Goal: Task Accomplishment & Management: Manage account settings

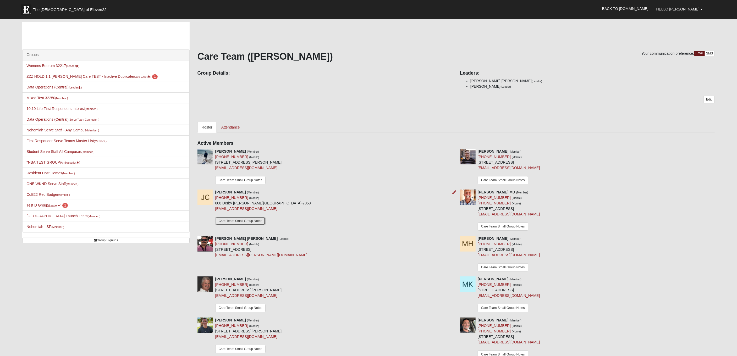
click at [240, 222] on link "Care Team Small Group Notes" at bounding box center [240, 221] width 51 height 8
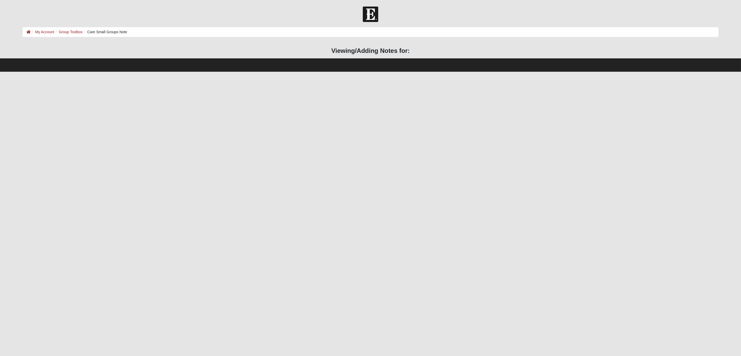
click at [336, 61] on footer "Footer" at bounding box center [370, 64] width 741 height 13
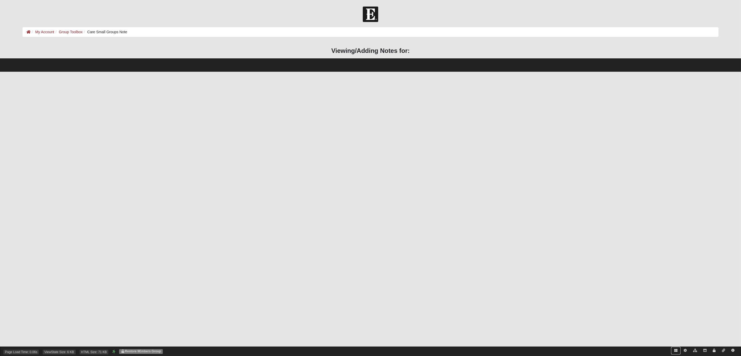
click at [675, 351] on icon at bounding box center [676, 350] width 3 height 3
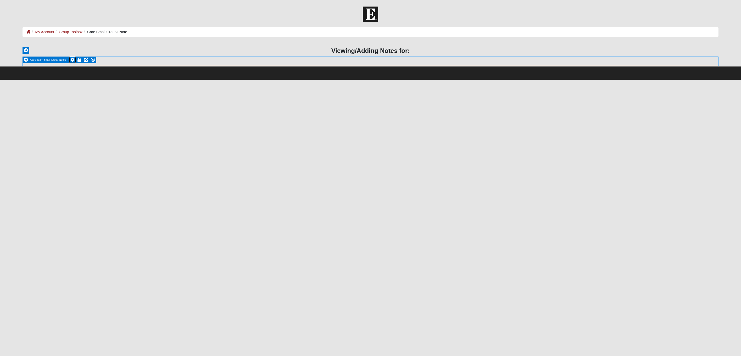
click at [72, 59] on icon at bounding box center [72, 60] width 4 height 4
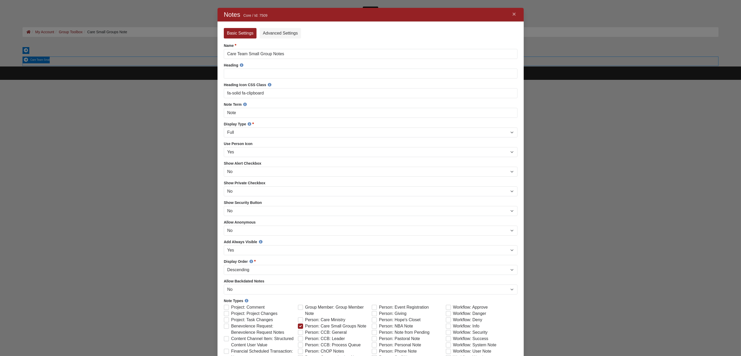
scroll to position [472, 298]
click at [516, 14] on link "×" at bounding box center [514, 13] width 7 height 9
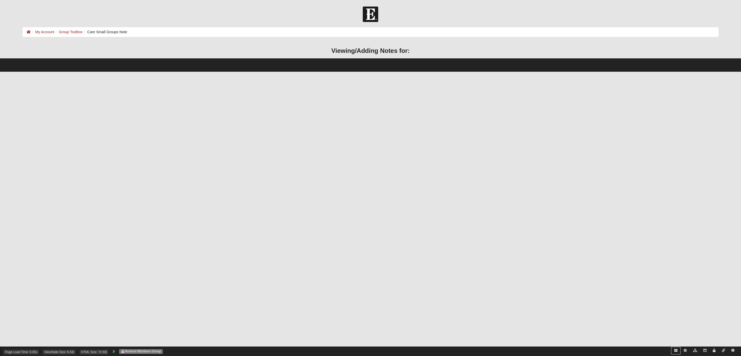
click at [678, 350] on link at bounding box center [676, 351] width 9 height 8
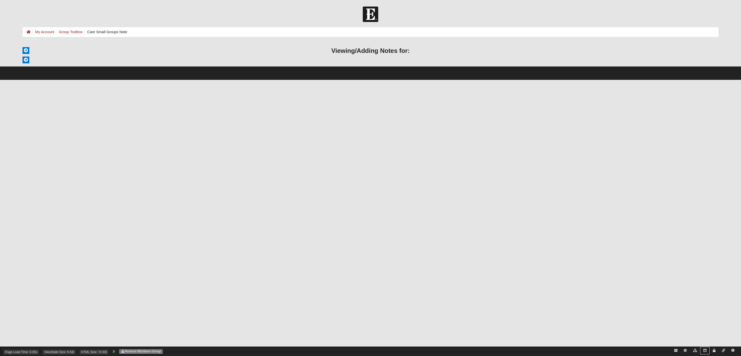
click at [706, 349] on icon at bounding box center [705, 350] width 3 height 3
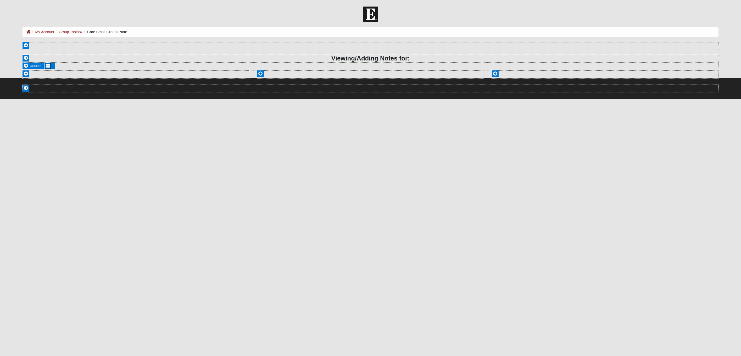
click at [47, 65] on icon at bounding box center [48, 66] width 4 height 4
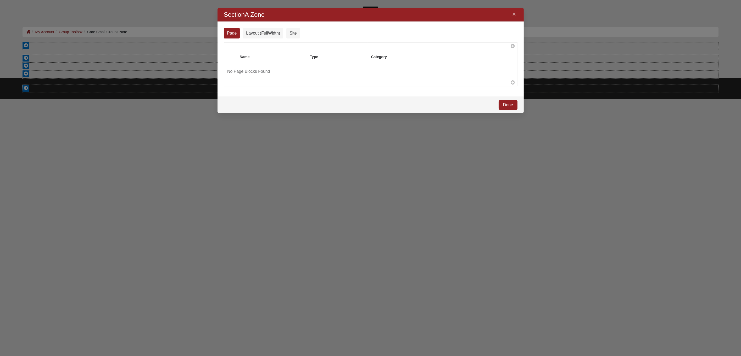
scroll to position [96, 298]
click at [516, 15] on link "×" at bounding box center [514, 13] width 7 height 9
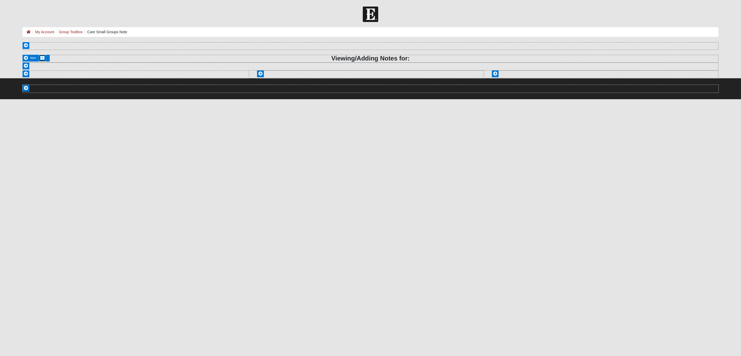
click at [45, 58] on icon at bounding box center [42, 58] width 4 height 4
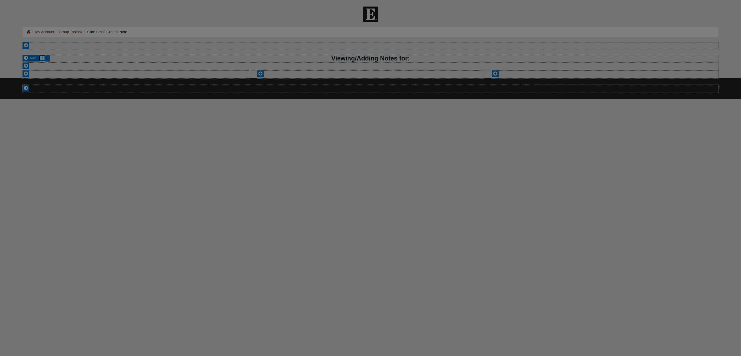
scroll to position [113, 298]
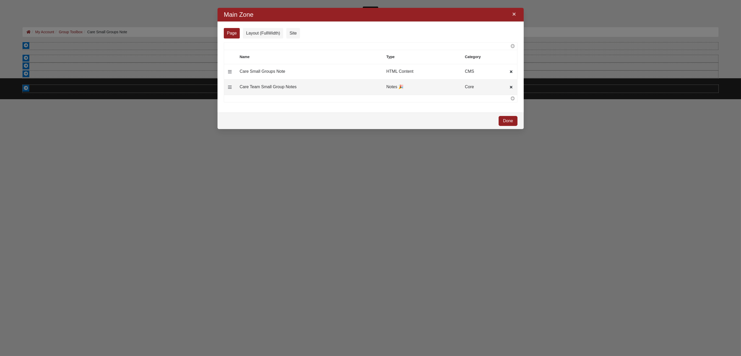
click at [513, 15] on link "×" at bounding box center [514, 13] width 7 height 9
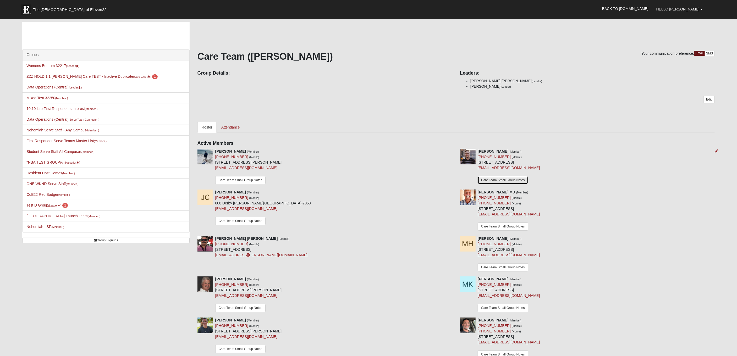
click at [510, 179] on link "Care Team Small Group Notes" at bounding box center [503, 180] width 51 height 8
click at [252, 221] on link "Care Team Small Group Notes" at bounding box center [240, 221] width 51 height 8
click at [52, 207] on small "(Leader )" at bounding box center [54, 205] width 13 height 3
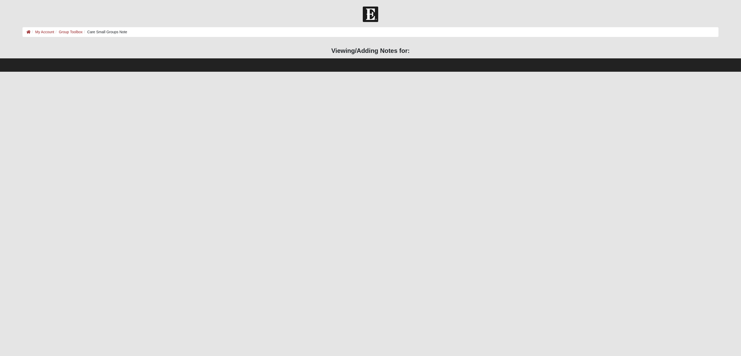
click at [397, 53] on h3 "Viewing/Adding Notes for:" at bounding box center [371, 51] width 696 height 8
click at [72, 33] on link "Group Toolbox" at bounding box center [71, 32] width 24 height 4
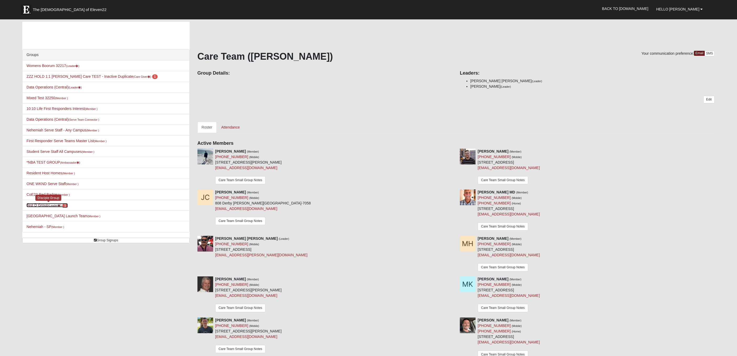
click at [47, 206] on link "Test D Group (Leader ) 1" at bounding box center [46, 205] width 41 height 4
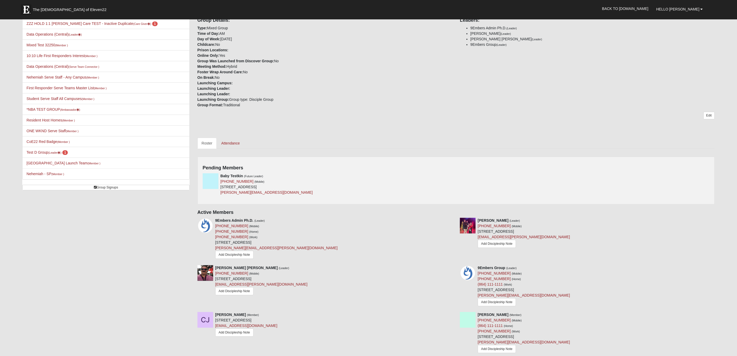
scroll to position [188, 0]
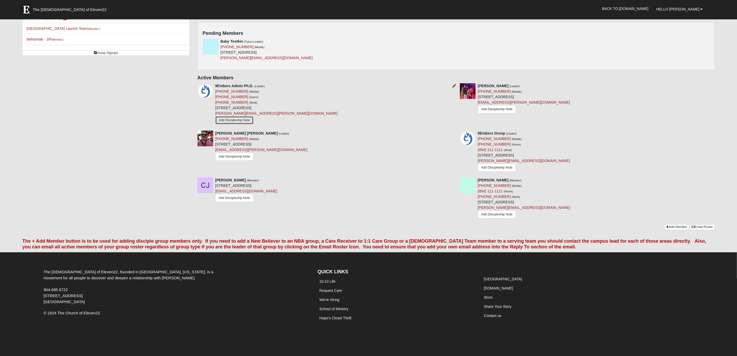
click at [252, 121] on link "Add Discipleship Note" at bounding box center [234, 120] width 38 height 8
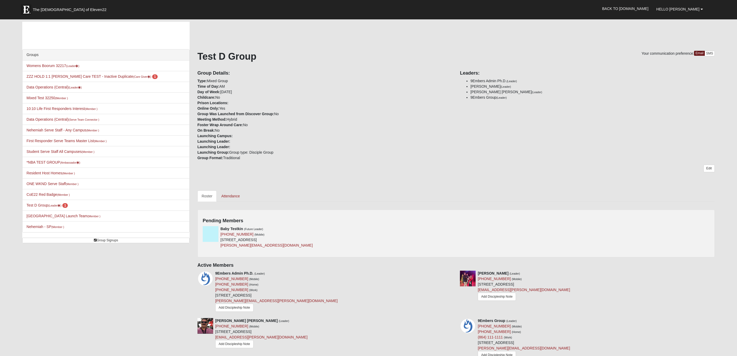
scroll to position [188, 0]
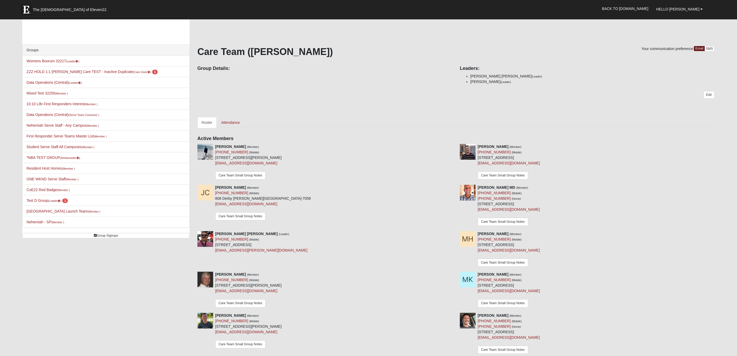
scroll to position [11, 0]
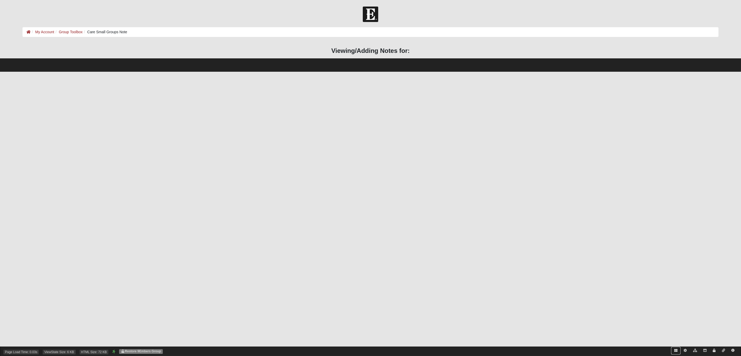
click at [676, 349] on icon at bounding box center [676, 350] width 3 height 3
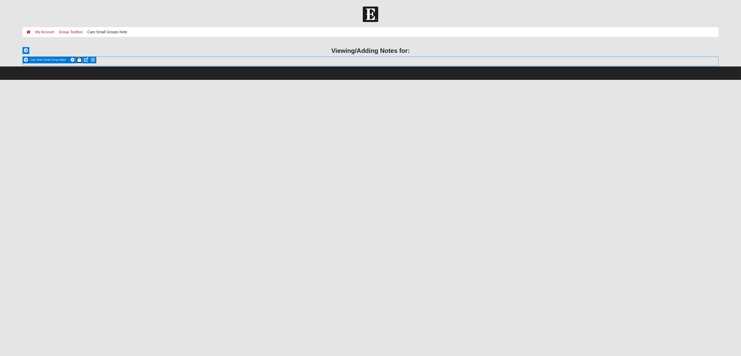
click at [78, 59] on icon at bounding box center [80, 60] width 4 height 4
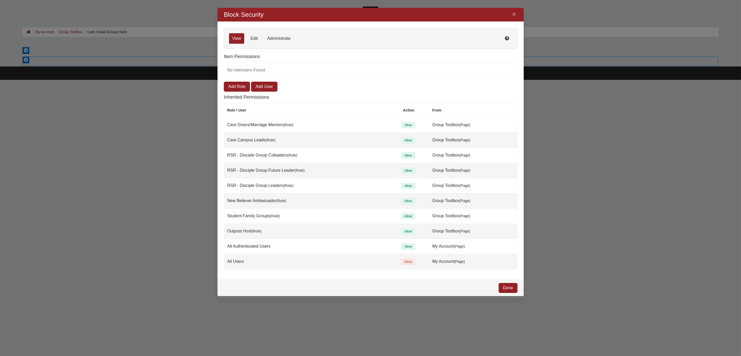
scroll to position [282, 298]
click at [258, 37] on link "Edit" at bounding box center [254, 38] width 14 height 10
click at [272, 39] on link "Administrate" at bounding box center [279, 38] width 30 height 10
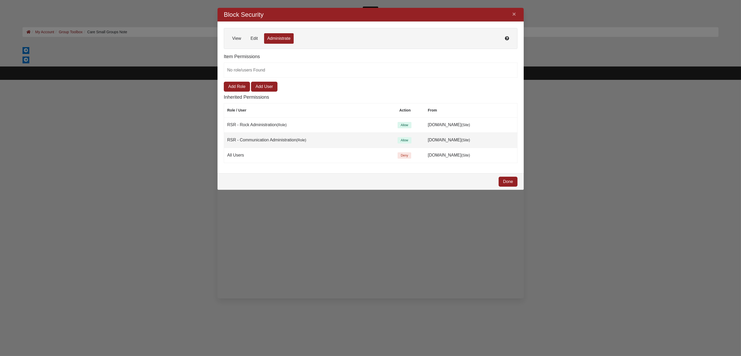
scroll to position [174, 298]
click at [229, 38] on link "View" at bounding box center [236, 38] width 15 height 10
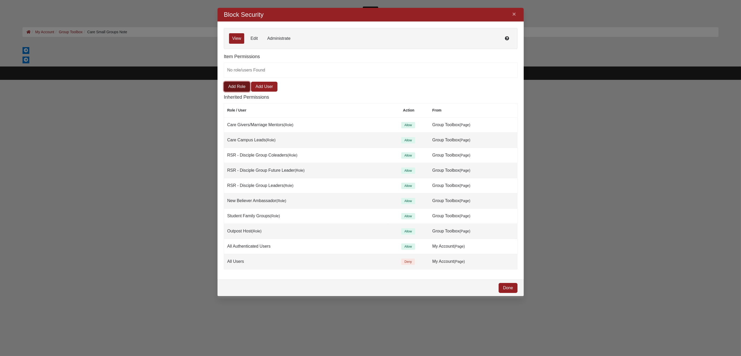
click at [235, 89] on link "Add Role" at bounding box center [237, 87] width 26 height 10
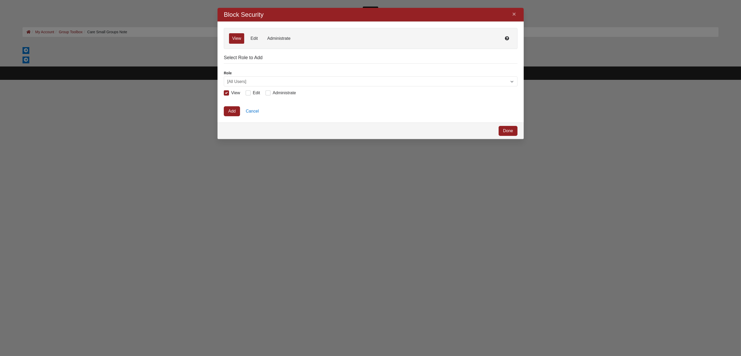
click at [239, 82] on span "[All Users]" at bounding box center [368, 82] width 283 height 10
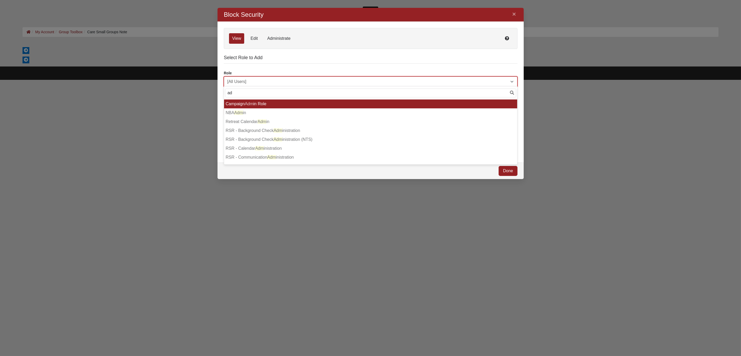
type input "a"
type input "rock a"
click at [276, 102] on li "RSR - Rock A dministration" at bounding box center [370, 104] width 293 height 9
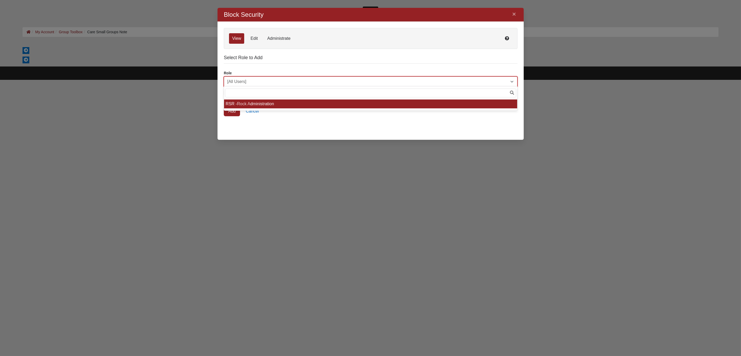
scroll to position [123, 298]
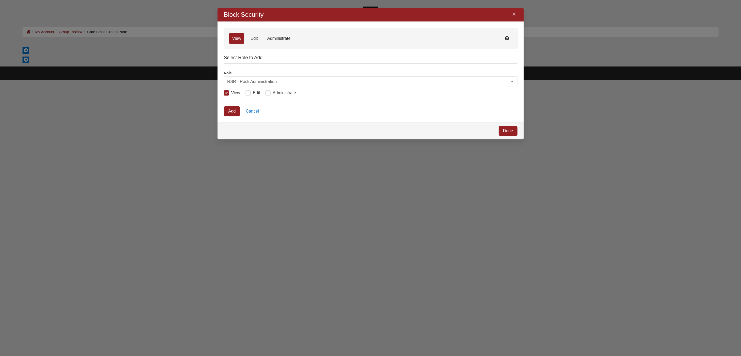
click at [254, 93] on span "Edit" at bounding box center [256, 93] width 7 height 4
click at [251, 93] on input "Edit" at bounding box center [249, 92] width 3 height 3
checkbox input "true"
click at [276, 92] on span "Administrate" at bounding box center [284, 93] width 23 height 4
click at [271, 92] on input "Administrate" at bounding box center [268, 92] width 3 height 3
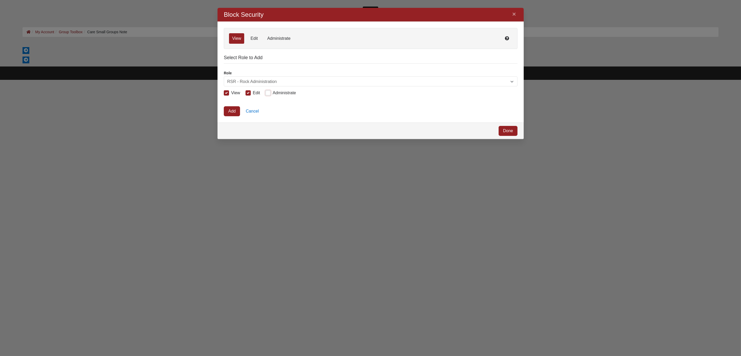
checkbox input "true"
click at [232, 109] on link "Add" at bounding box center [232, 111] width 16 height 10
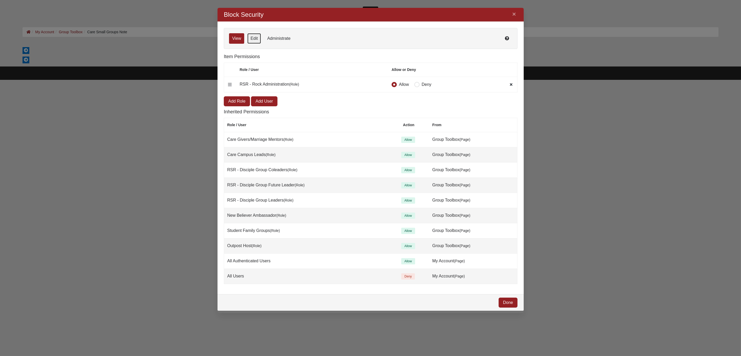
click at [256, 37] on link "Edit" at bounding box center [254, 38] width 14 height 10
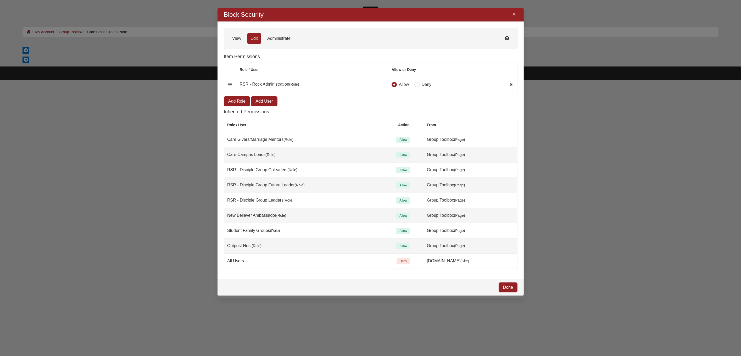
scroll to position [281, 298]
click at [287, 37] on link "Administrate" at bounding box center [279, 38] width 30 height 10
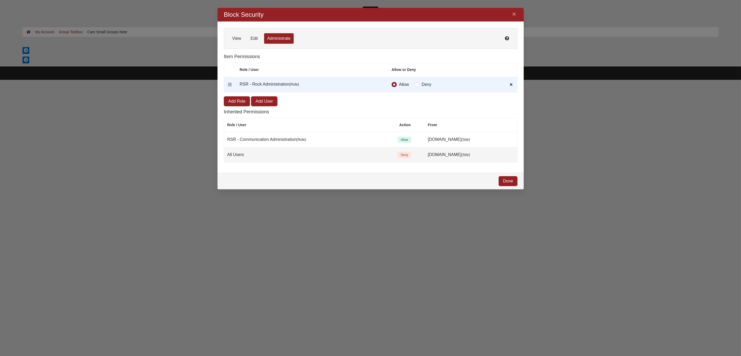
scroll to position [173, 298]
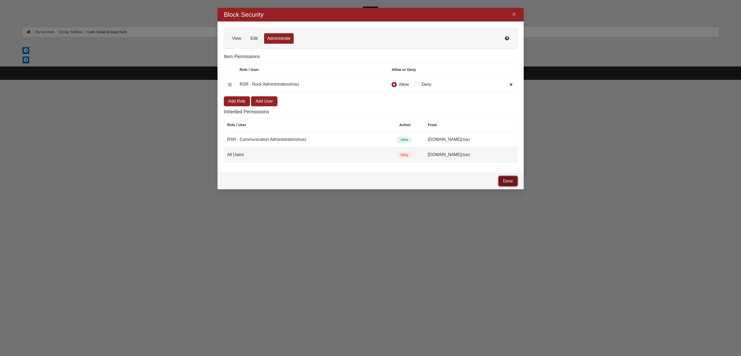
click at [502, 182] on link "Done" at bounding box center [508, 181] width 19 height 10
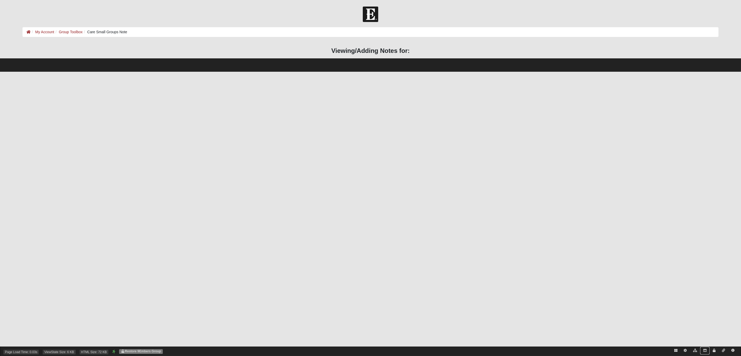
click at [704, 350] on icon at bounding box center [705, 350] width 3 height 3
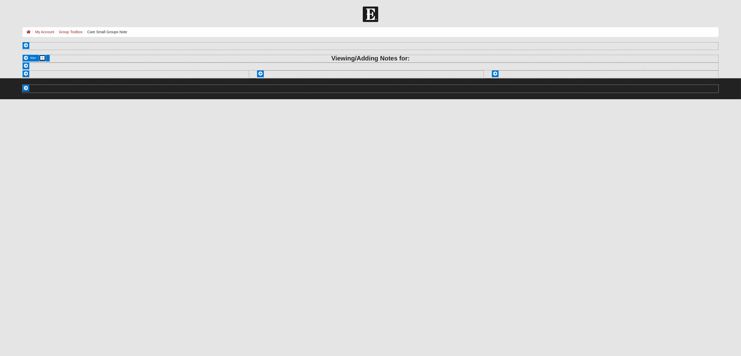
click at [40, 57] on icon at bounding box center [42, 58] width 4 height 4
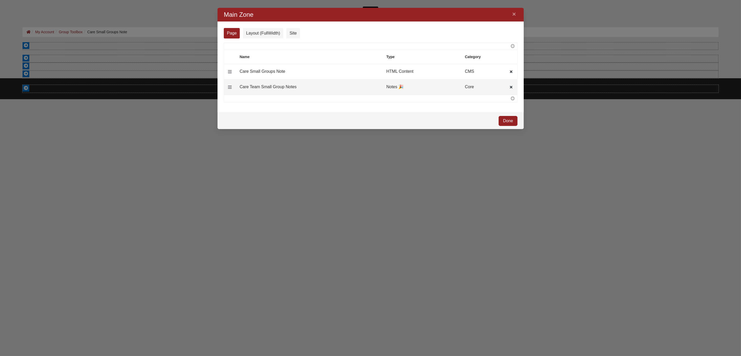
scroll to position [113, 298]
click at [304, 2] on div at bounding box center [370, 178] width 741 height 356
click at [514, 15] on link "×" at bounding box center [514, 13] width 7 height 9
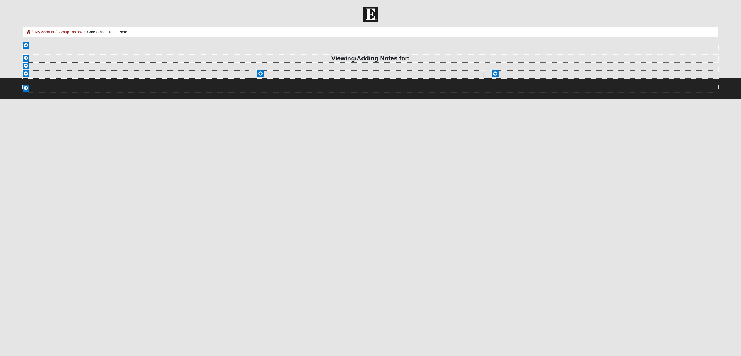
click at [381, 67] on div "Section A" at bounding box center [371, 67] width 696 height 8
click at [251, 67] on div "Section A" at bounding box center [371, 67] width 696 height 8
click at [197, 70] on div "Section B" at bounding box center [136, 74] width 227 height 8
click at [201, 65] on div "Section A" at bounding box center [371, 67] width 696 height 8
click at [274, 63] on div "Section A" at bounding box center [371, 67] width 696 height 8
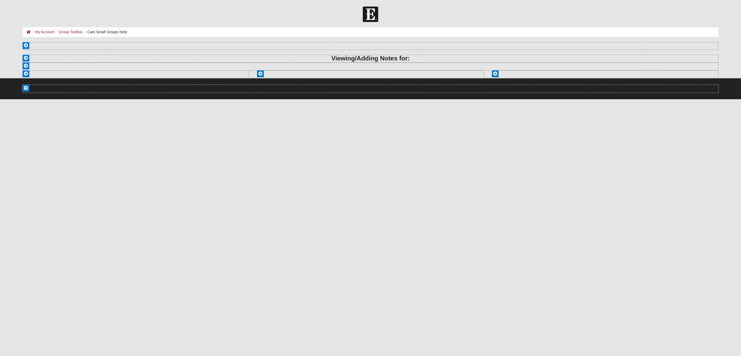
click at [254, 66] on div "Section A" at bounding box center [371, 67] width 696 height 8
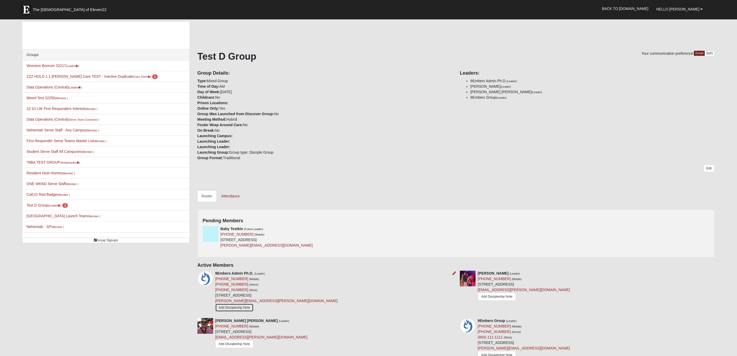
click at [244, 307] on link "Add Discipleship Note" at bounding box center [234, 308] width 38 height 8
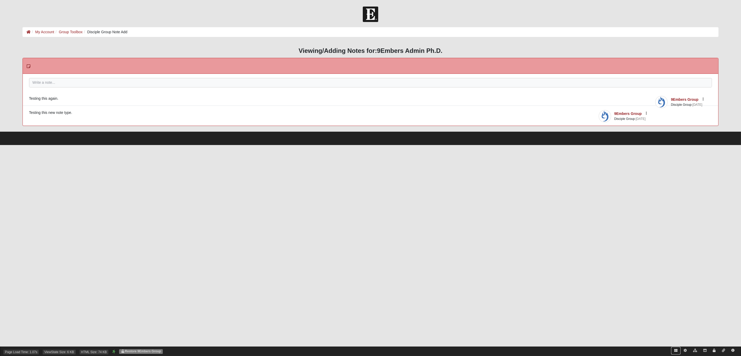
click at [678, 351] on link at bounding box center [676, 351] width 9 height 8
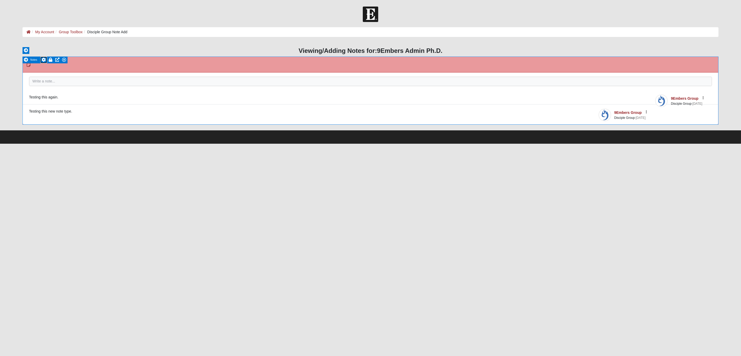
click at [43, 59] on icon at bounding box center [44, 60] width 4 height 4
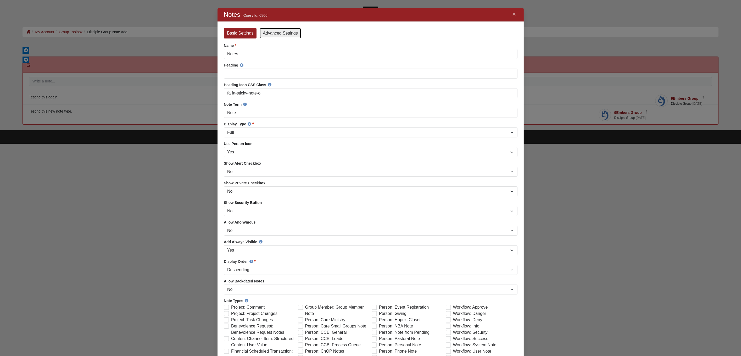
click at [288, 30] on link "Advanced Settings" at bounding box center [280, 33] width 41 height 10
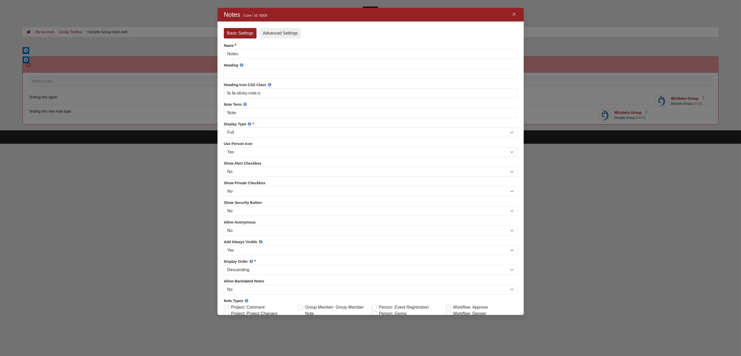
scroll to position [299, 298]
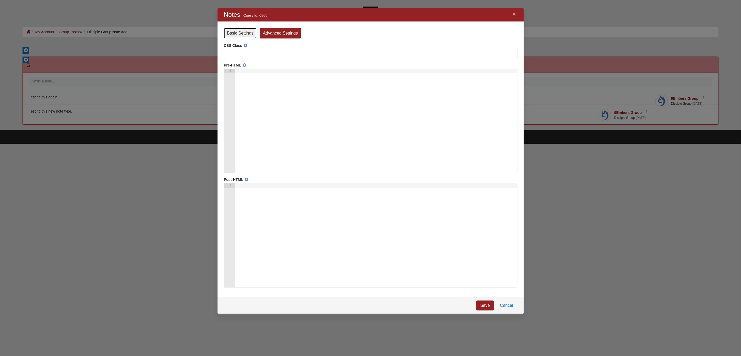
click at [239, 33] on link "Basic Settings" at bounding box center [240, 33] width 33 height 10
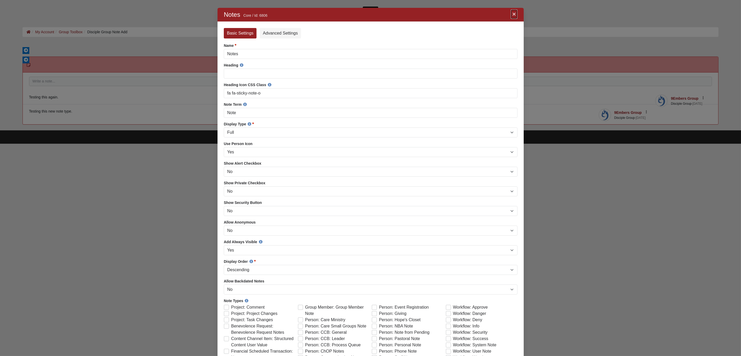
click at [514, 14] on link "×" at bounding box center [514, 13] width 7 height 9
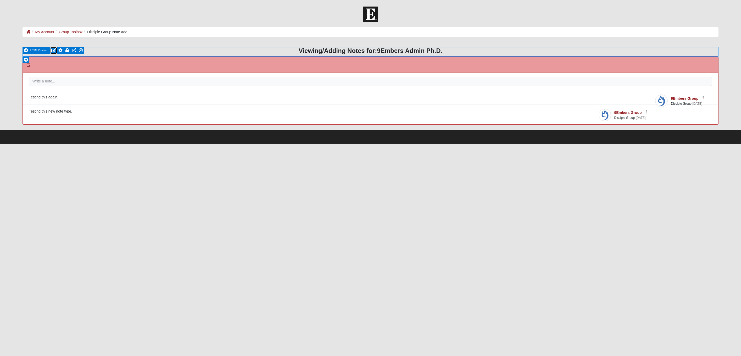
click at [54, 49] on icon at bounding box center [53, 50] width 5 height 4
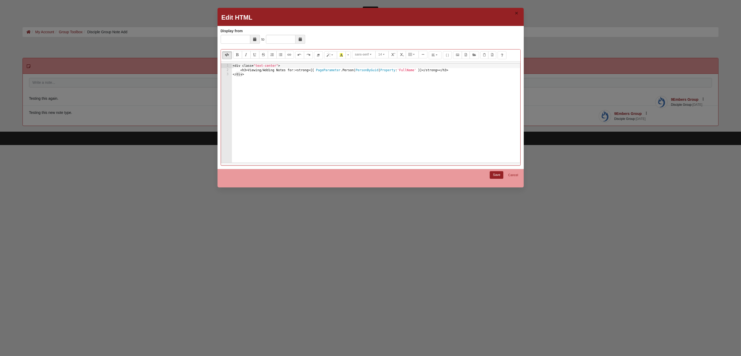
click at [517, 13] on button "×" at bounding box center [517, 13] width 6 height 9
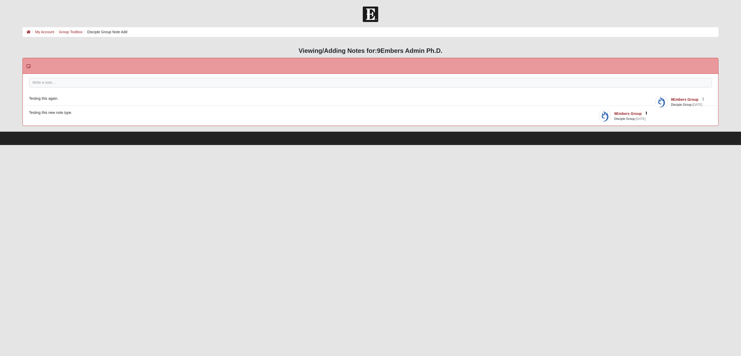
click at [646, 112] on icon "button" at bounding box center [646, 113] width 1 height 3
click at [614, 132] on button "Delete" at bounding box center [626, 134] width 41 height 7
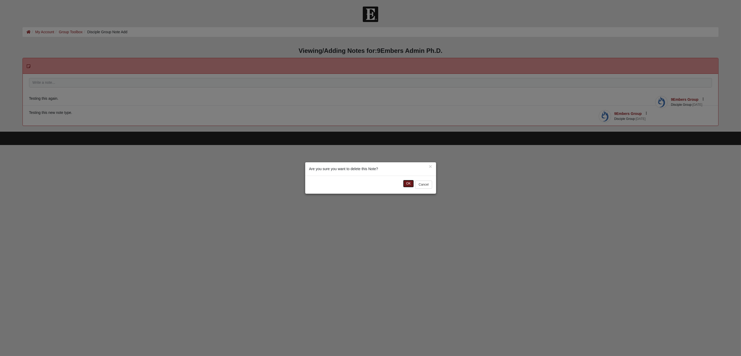
click at [409, 183] on button "OK" at bounding box center [408, 184] width 11 height 8
click at [428, 183] on button "OK" at bounding box center [426, 184] width 11 height 8
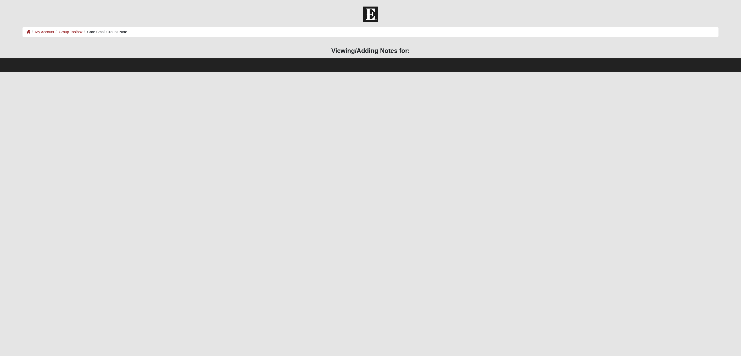
click at [133, 63] on footer "Footer" at bounding box center [370, 64] width 741 height 13
click at [373, 62] on footer "Footer" at bounding box center [370, 64] width 741 height 13
click at [65, 32] on link "Group Toolbox" at bounding box center [71, 32] width 24 height 4
click at [46, 32] on link "My Account" at bounding box center [44, 32] width 19 height 4
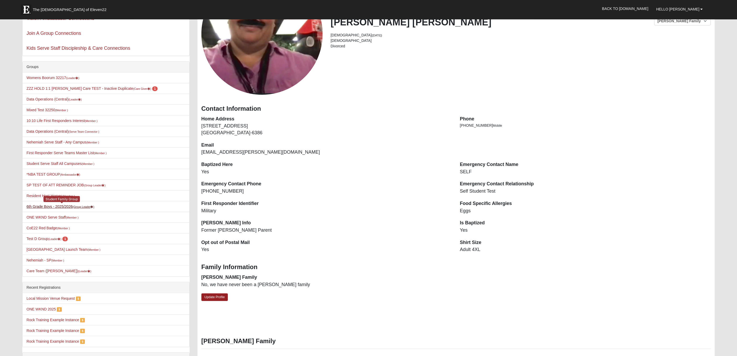
scroll to position [100, 0]
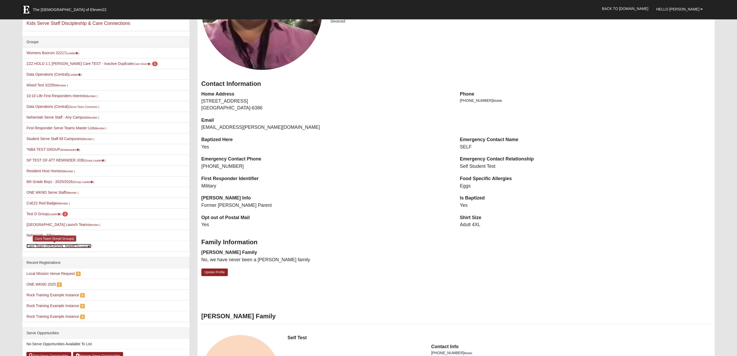
click at [50, 245] on link "Care Team ([PERSON_NAME]) (Leader )" at bounding box center [58, 246] width 65 height 4
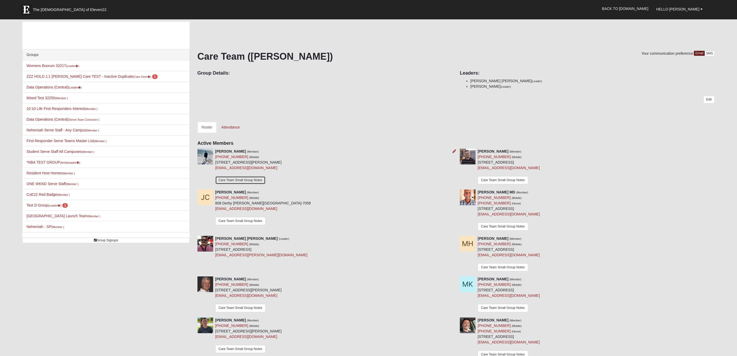
click at [247, 180] on link "Care Team Small Group Notes" at bounding box center [240, 180] width 51 height 8
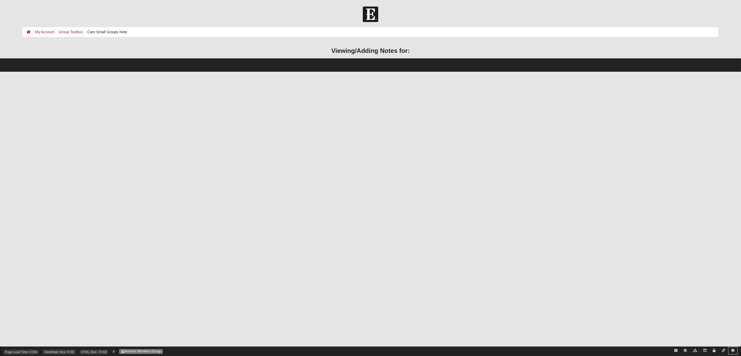
click at [732, 349] on icon at bounding box center [733, 350] width 3 height 3
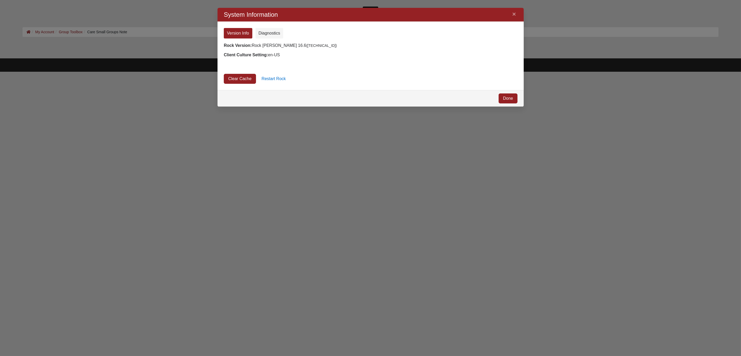
scroll to position [90, 298]
click at [232, 79] on link "Clear Cache" at bounding box center [240, 79] width 32 height 10
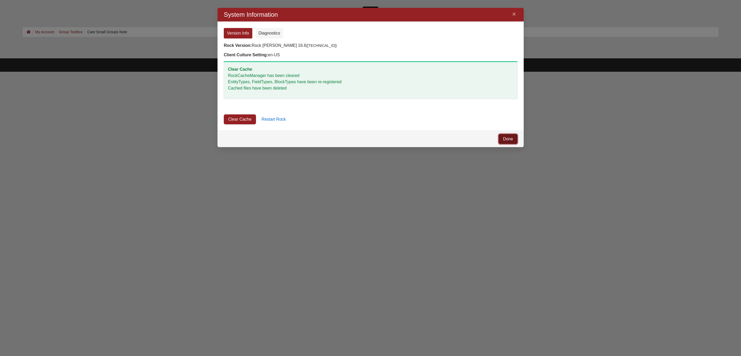
click at [513, 139] on link "Done" at bounding box center [508, 139] width 19 height 10
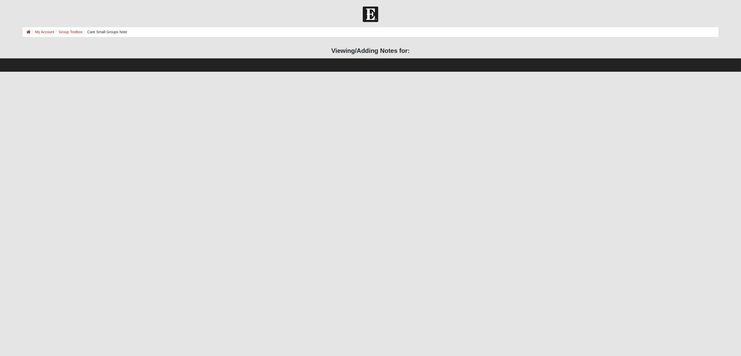
click at [160, 66] on footer "Footer" at bounding box center [370, 64] width 741 height 13
click at [73, 31] on link "Group Toolbox" at bounding box center [71, 32] width 24 height 4
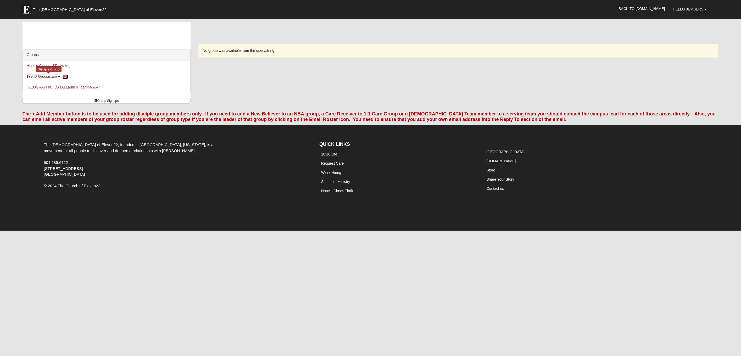
click at [51, 75] on small "(Leader )" at bounding box center [54, 76] width 13 height 3
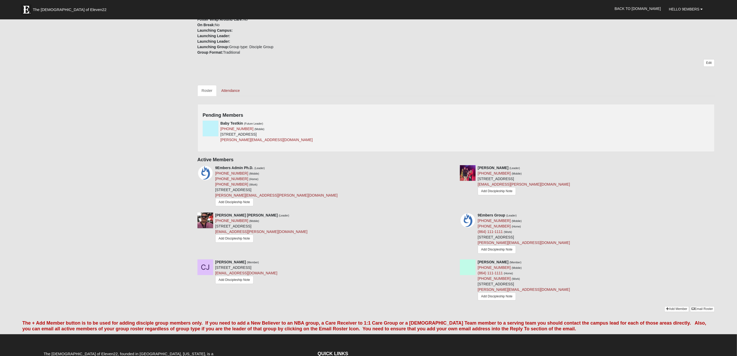
scroll to position [107, 0]
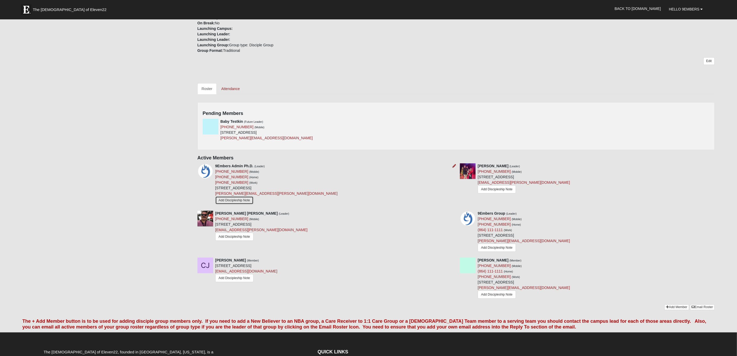
click at [232, 200] on link "Add Discipleship Note" at bounding box center [234, 200] width 38 height 8
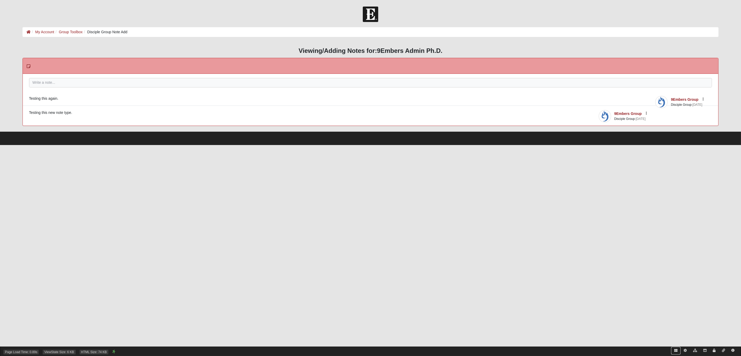
click at [675, 349] on icon at bounding box center [676, 350] width 3 height 3
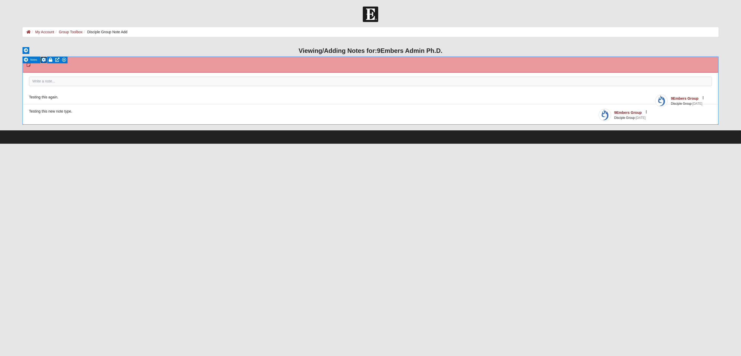
click at [43, 60] on icon at bounding box center [44, 60] width 4 height 4
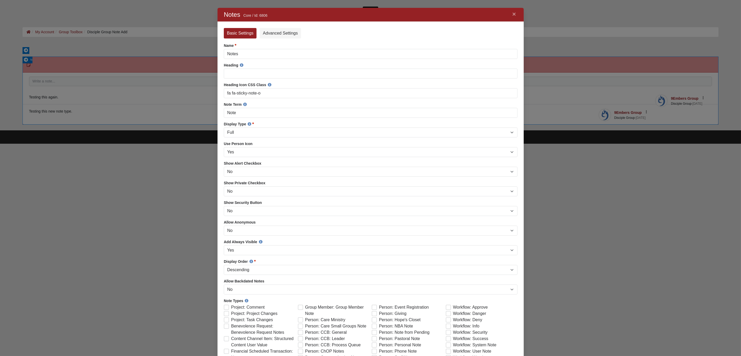
scroll to position [469, 298]
click at [516, 14] on link "×" at bounding box center [514, 13] width 7 height 9
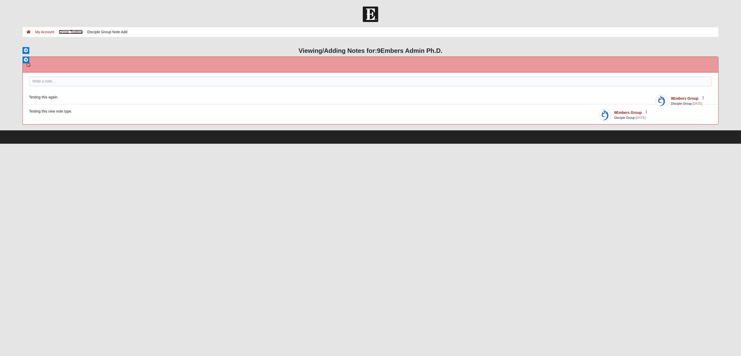
click at [66, 31] on link "Group Toolbox" at bounding box center [71, 32] width 24 height 4
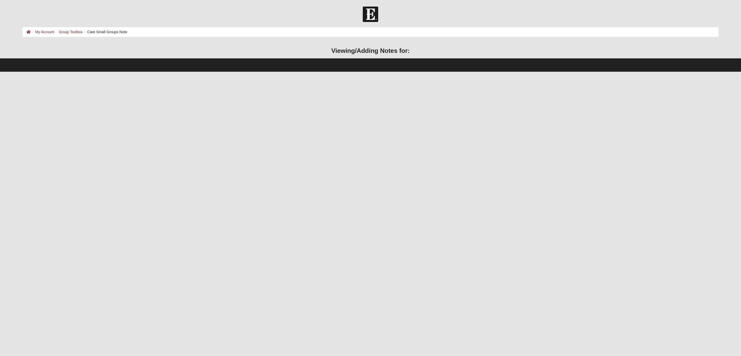
click at [277, 63] on footer "Footer" at bounding box center [370, 64] width 741 height 13
click at [76, 31] on link "Group Toolbox" at bounding box center [71, 32] width 24 height 4
click at [64, 32] on link "Group Toolbox" at bounding box center [71, 32] width 24 height 4
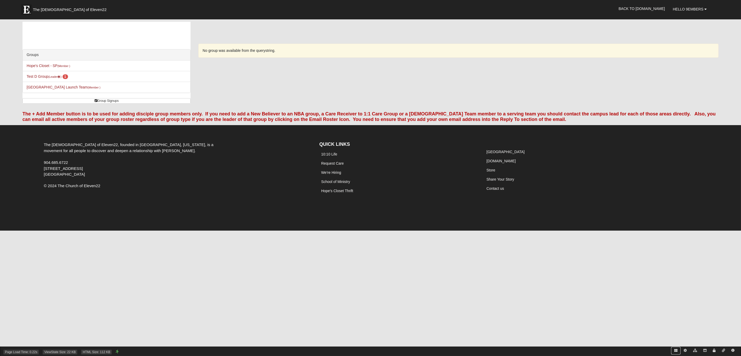
click at [675, 350] on icon at bounding box center [676, 350] width 3 height 3
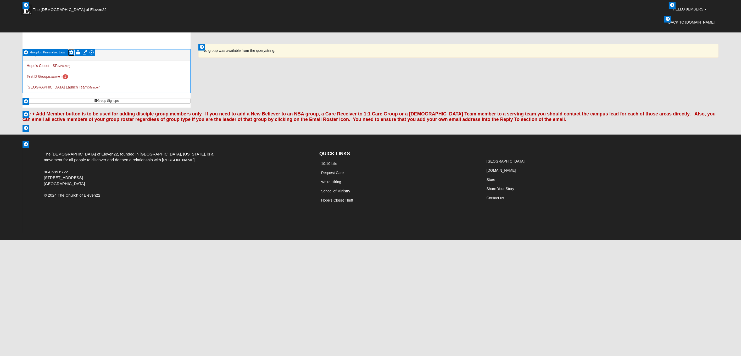
click at [71, 51] on icon at bounding box center [71, 52] width 4 height 4
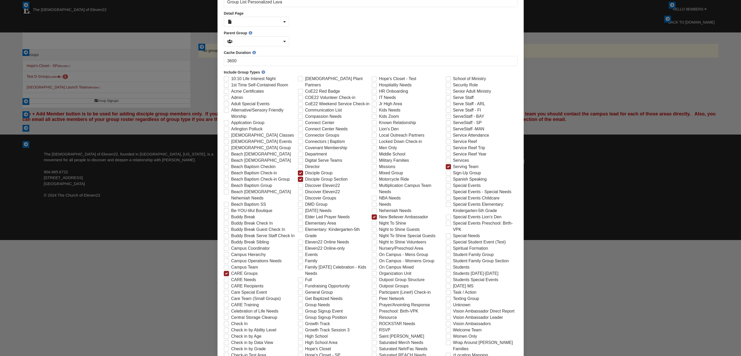
scroll to position [53, 0]
click at [260, 295] on span "Care Team (Small Groups)" at bounding box center [256, 298] width 50 height 6
click at [229, 296] on input "Care Team (Small Groups)" at bounding box center [227, 297] width 3 height 3
checkbox input "true"
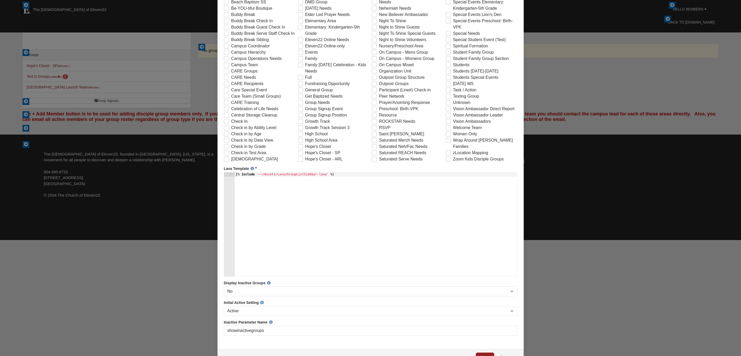
scroll to position [563, 0]
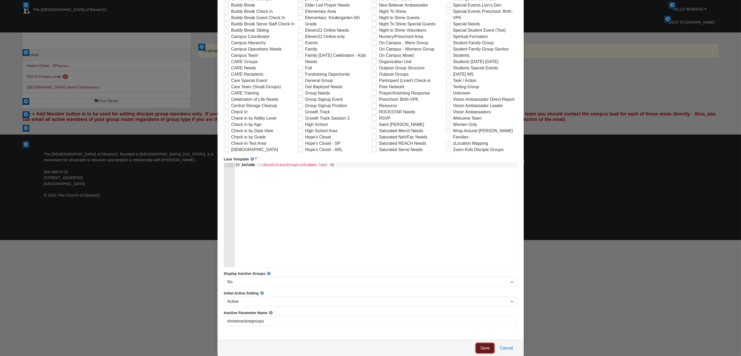
click at [482, 348] on link "Save" at bounding box center [485, 349] width 18 height 10
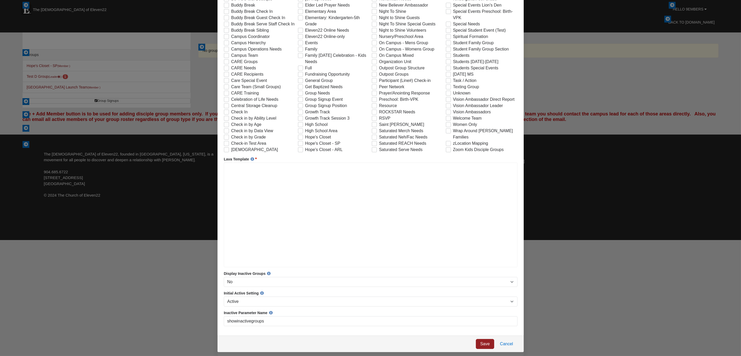
scroll to position [0, 0]
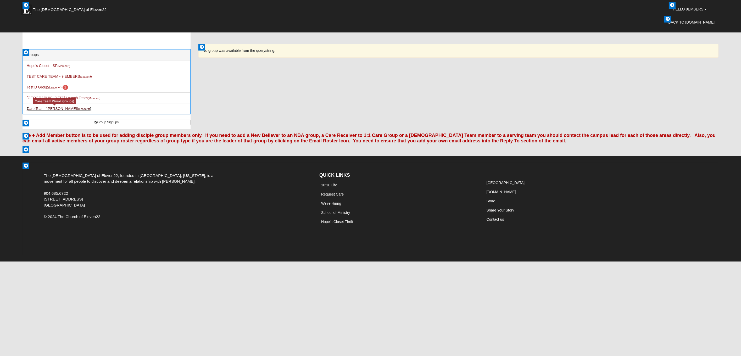
click at [52, 107] on link "Care Team (Paul Zoyes) (Leader )" at bounding box center [59, 109] width 65 height 4
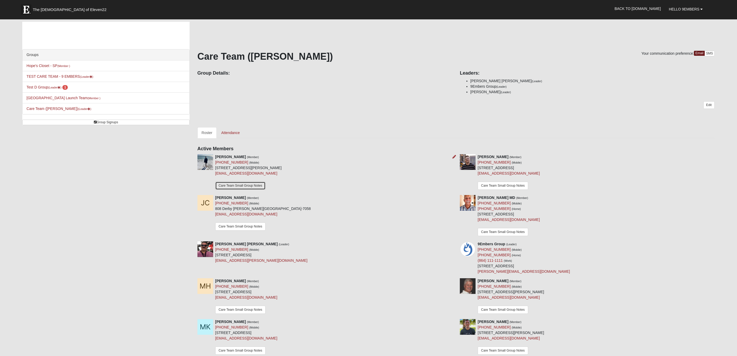
click at [246, 183] on link "Care Team Small Group Notes" at bounding box center [240, 186] width 51 height 8
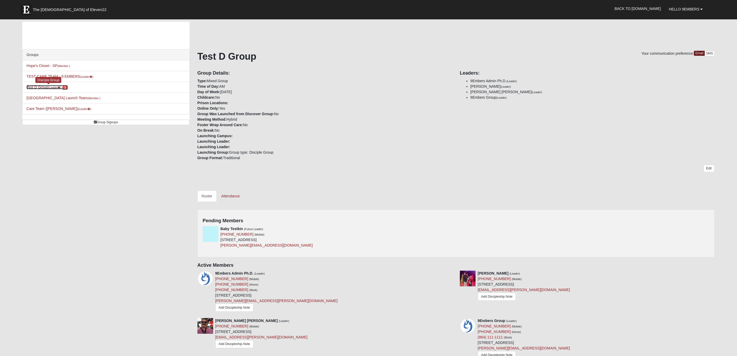
click at [44, 87] on link "Test D Group (Leader ) 1" at bounding box center [46, 87] width 41 height 4
click at [245, 306] on link "Add Discipleship Note" at bounding box center [234, 308] width 38 height 8
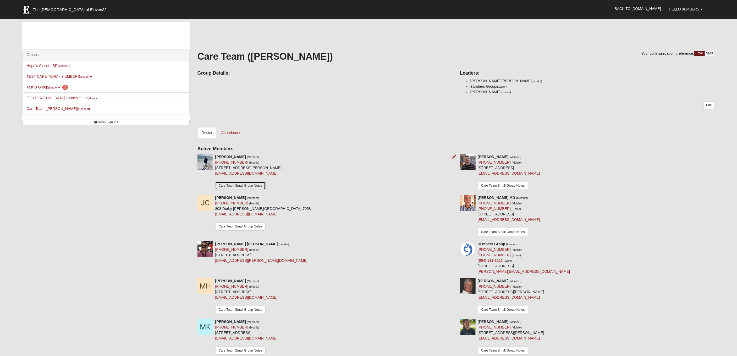
click at [247, 186] on link "Care Team Small Group Notes" at bounding box center [240, 186] width 51 height 8
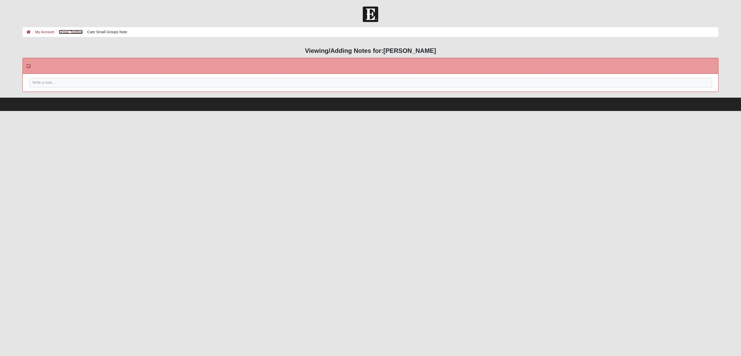
click at [73, 32] on link "Group Toolbox" at bounding box center [71, 32] width 24 height 4
